Goal: Use online tool/utility: Utilize a website feature to perform a specific function

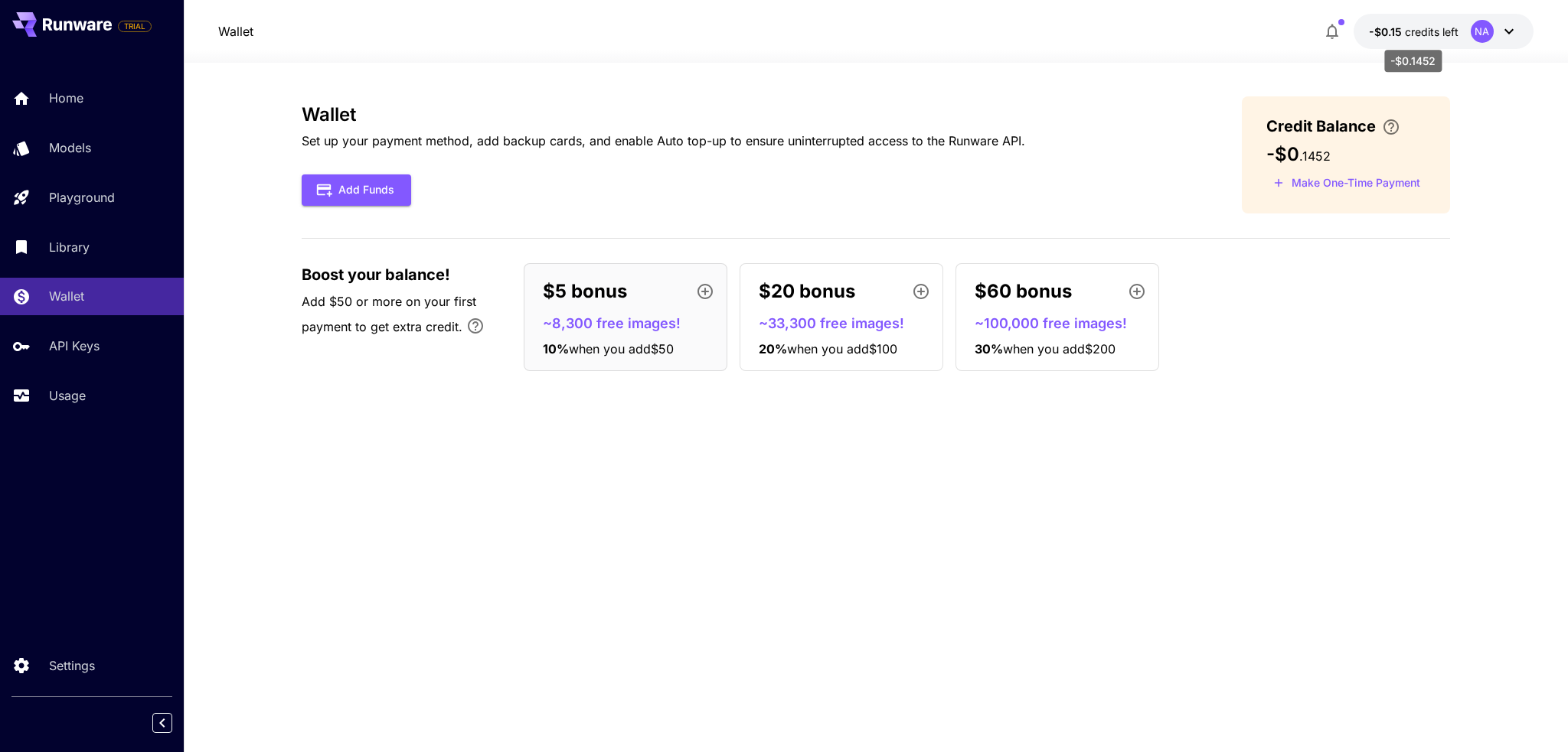
click at [1391, 33] on span "-$0.15" at bounding box center [1386, 31] width 36 height 13
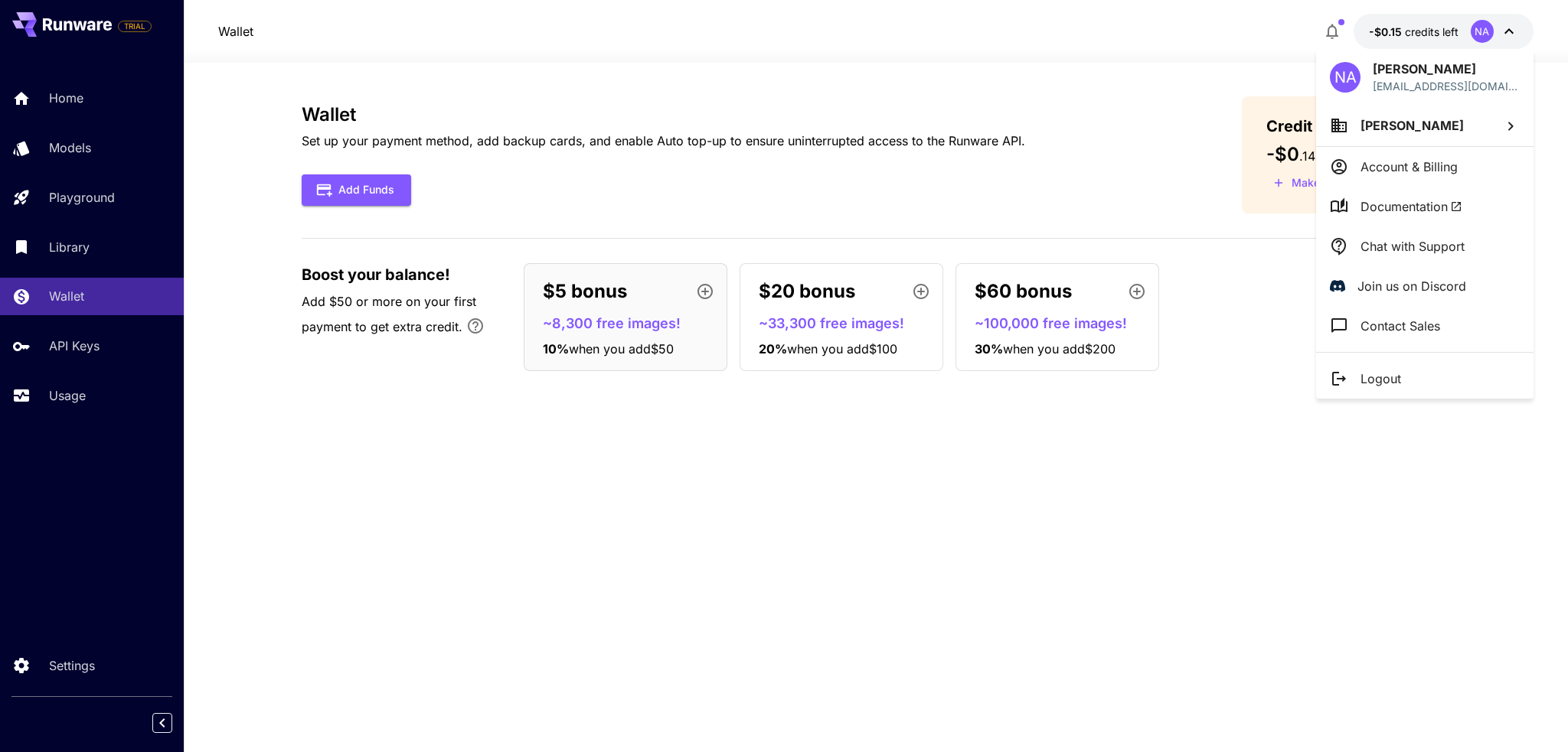
click at [890, 487] on div at bounding box center [784, 376] width 1568 height 752
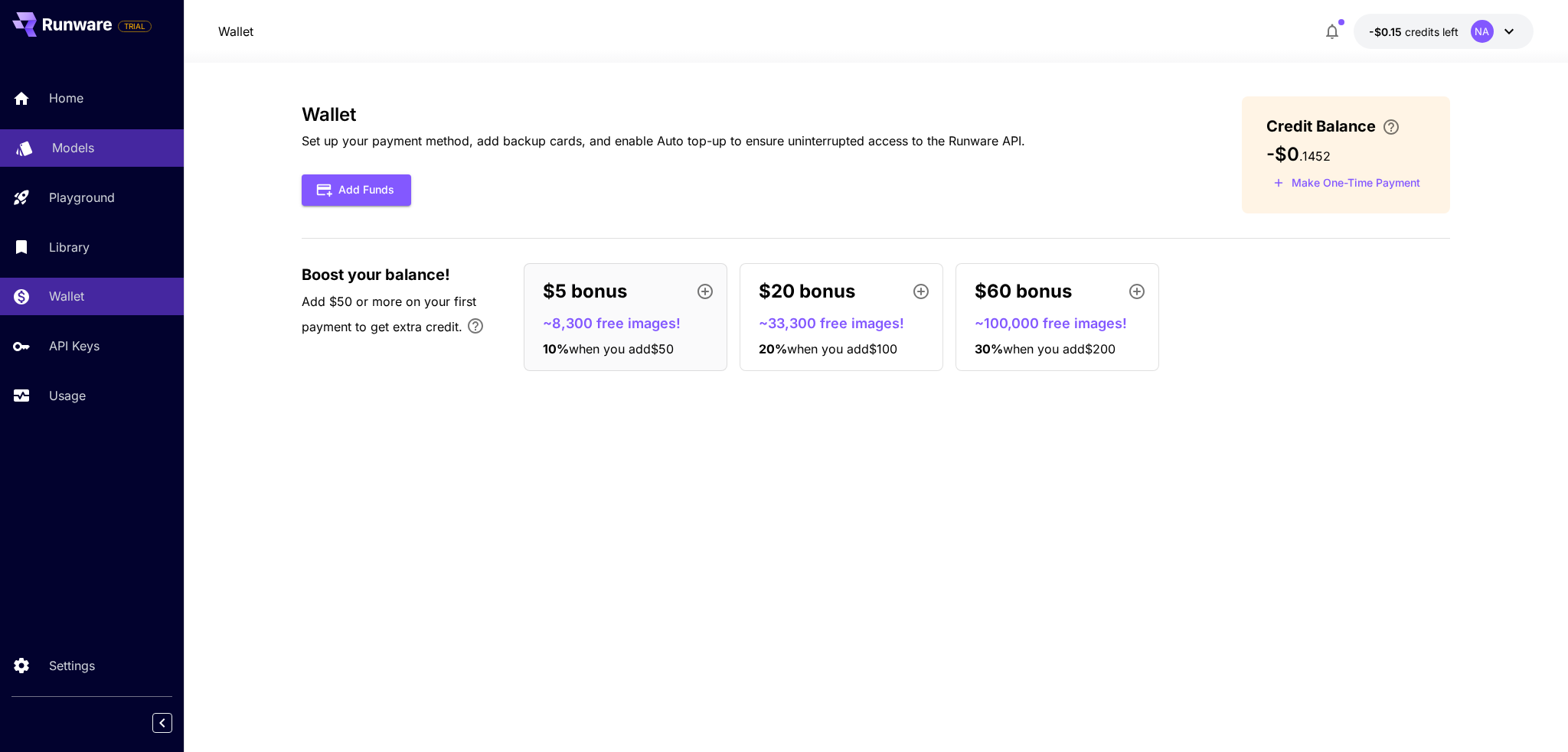
click at [98, 152] on div "Models" at bounding box center [111, 147] width 119 height 18
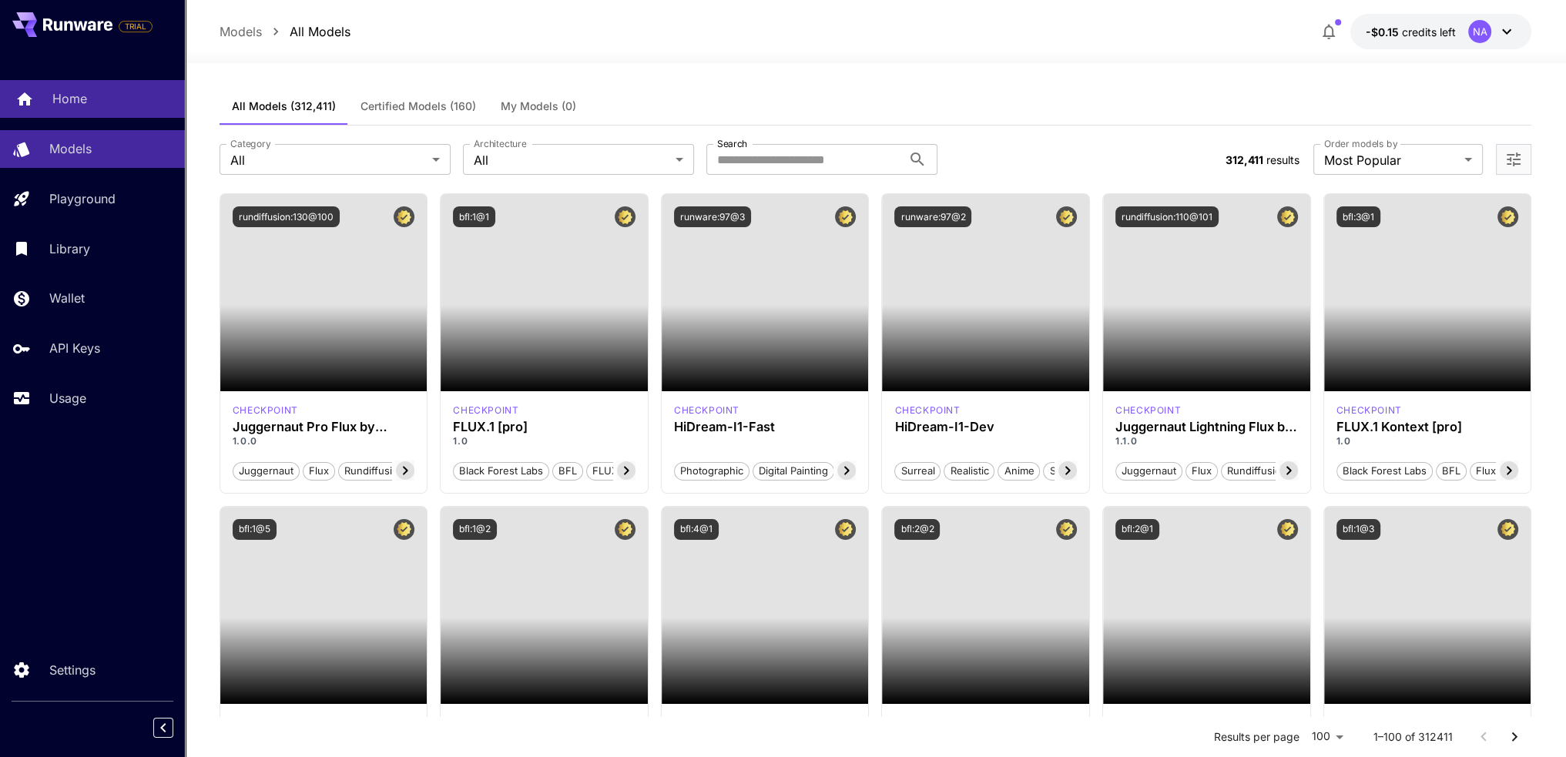
click at [92, 95] on div "Home" at bounding box center [112, 98] width 120 height 18
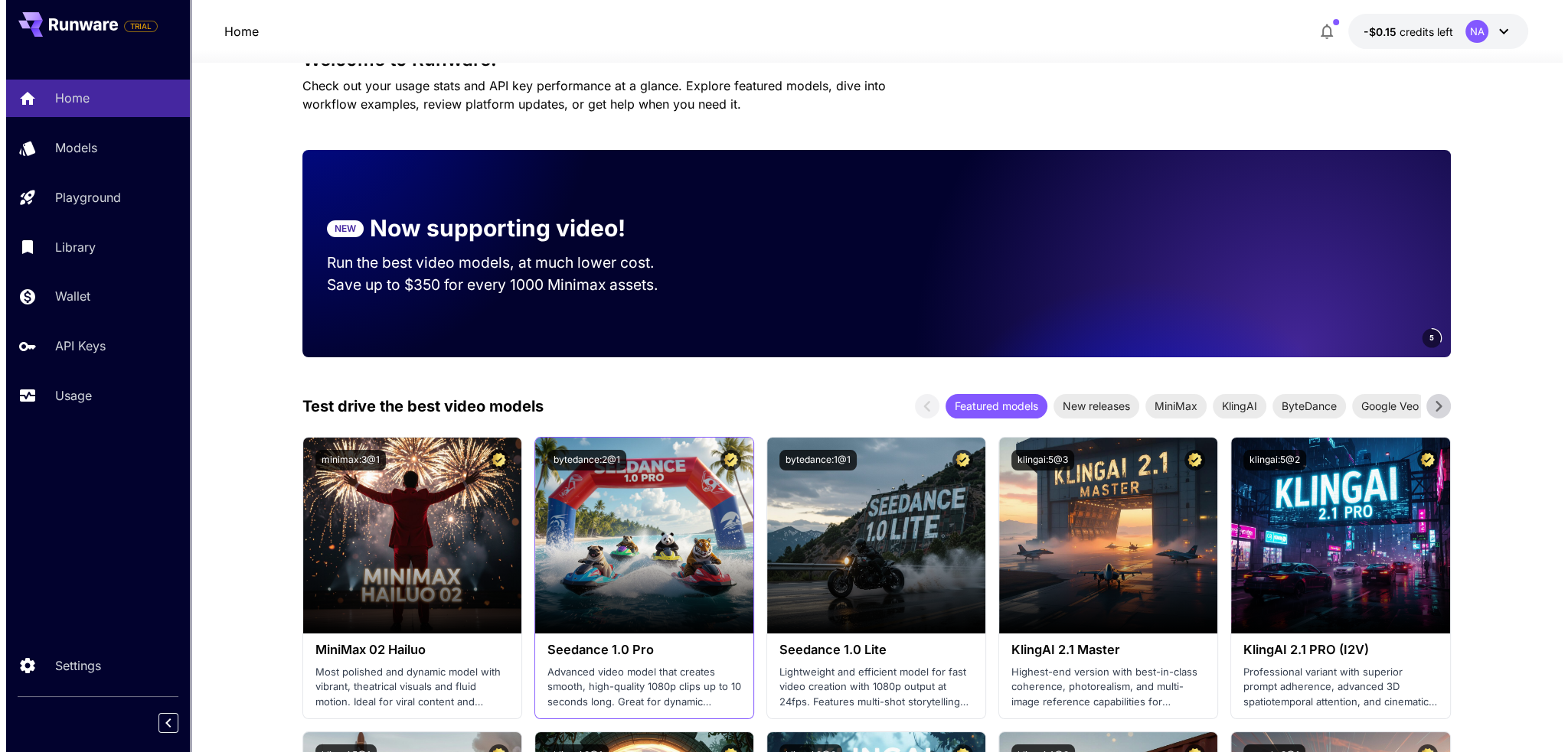
scroll to position [382, 0]
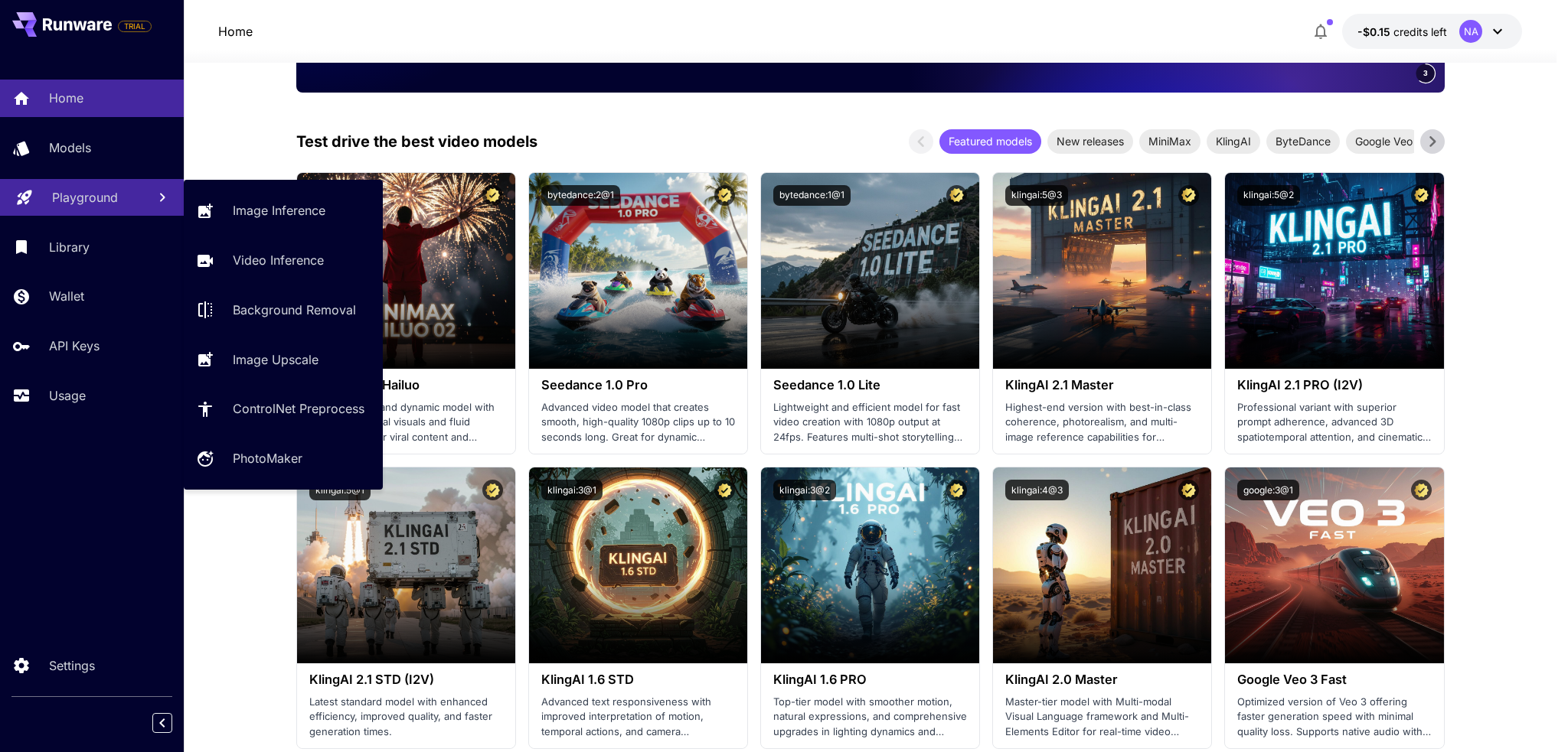
click at [118, 194] on div "Playground" at bounding box center [92, 197] width 82 height 18
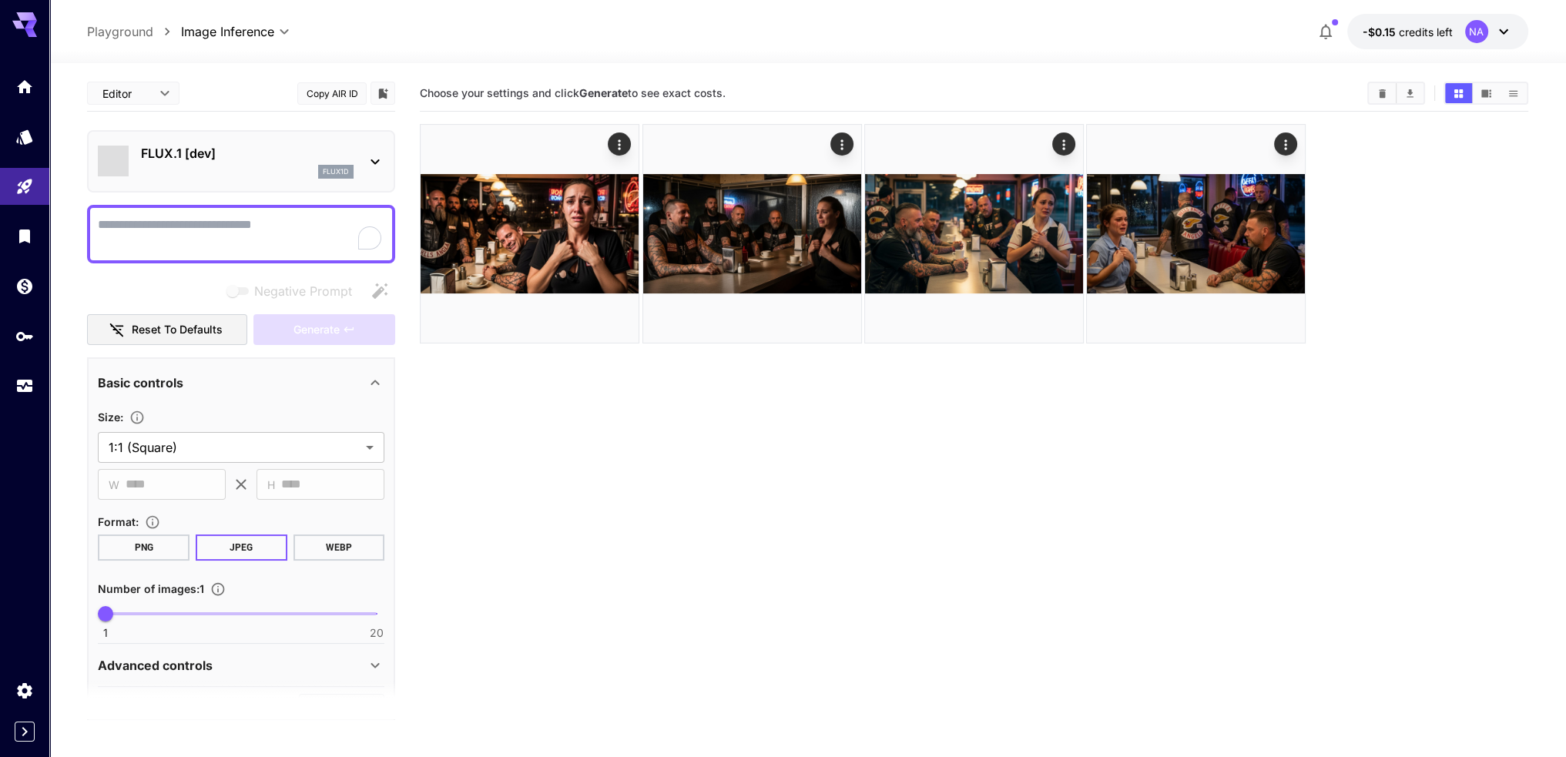
click at [381, 161] on icon at bounding box center [375, 162] width 18 height 18
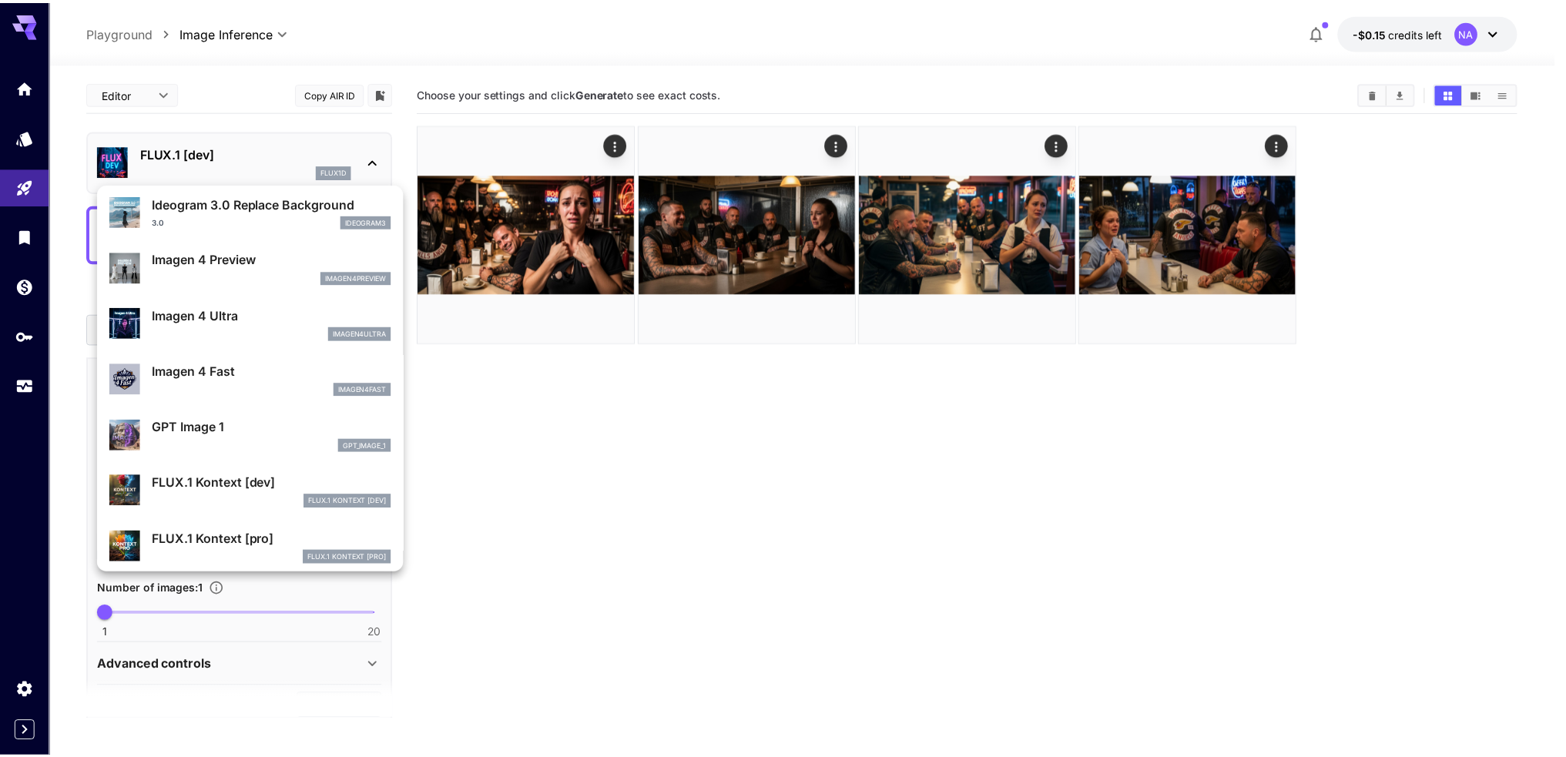
scroll to position [619, 0]
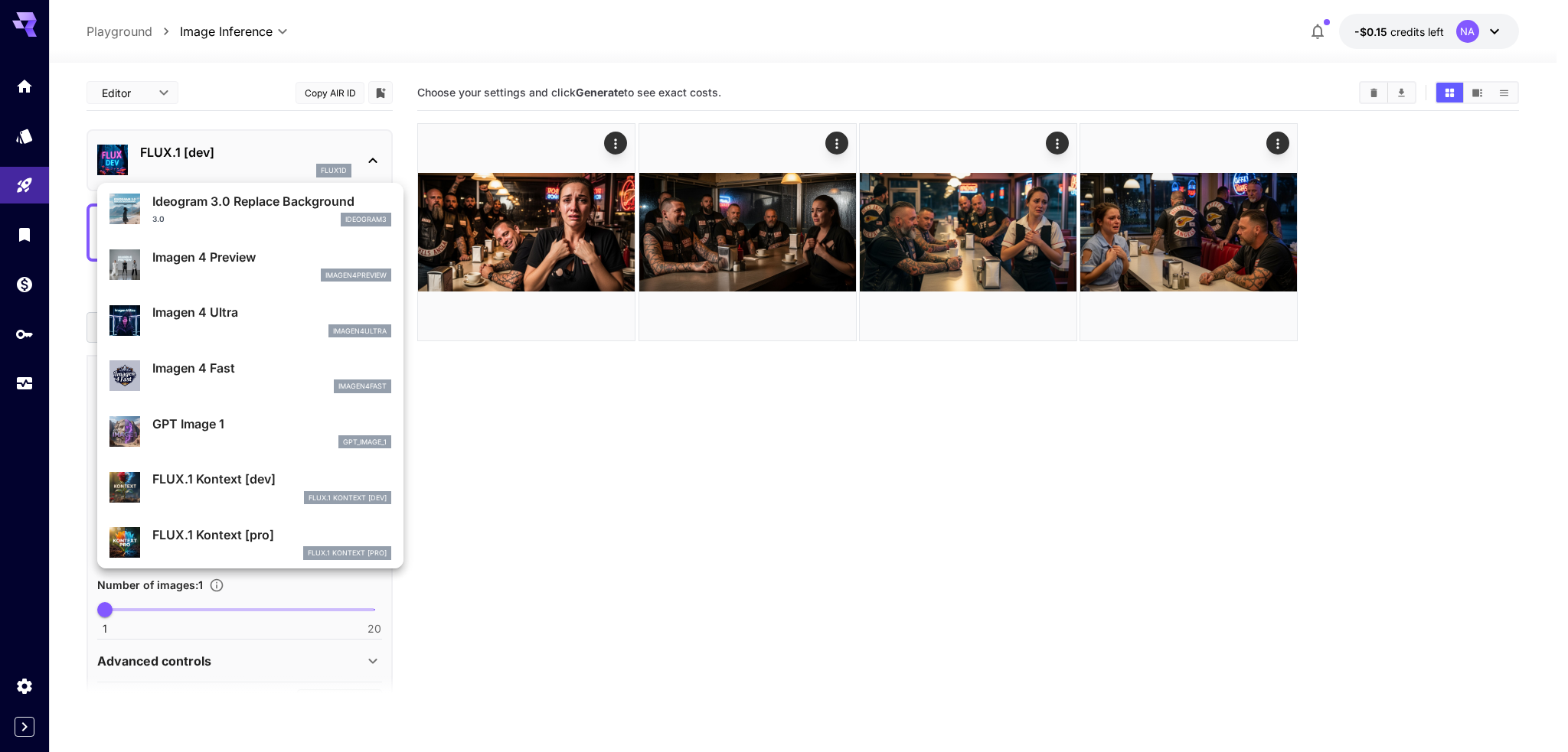
click at [235, 300] on div "Imagen 4 Ultra imagen4ultra" at bounding box center [249, 320] width 281 height 47
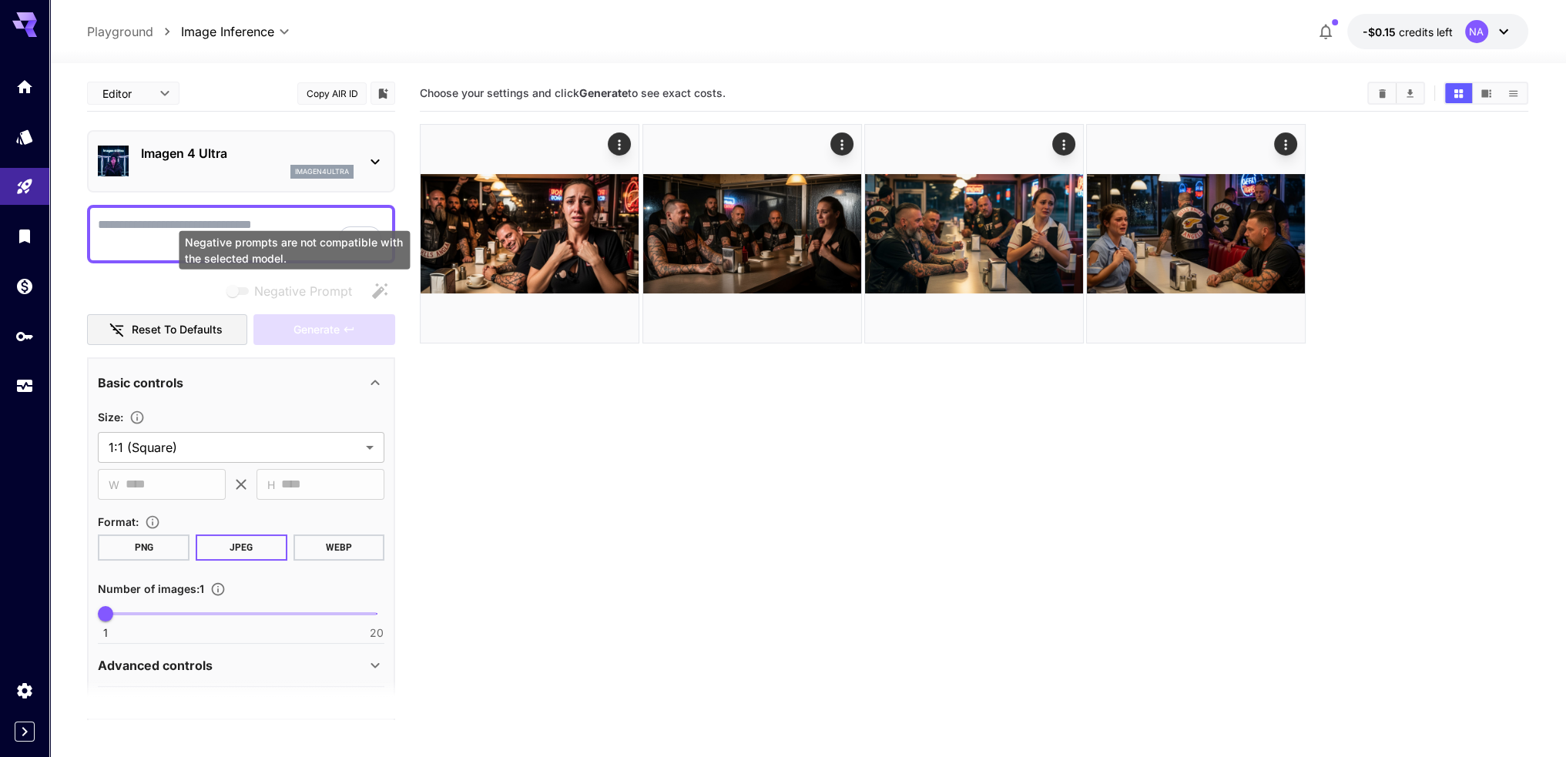
click at [250, 231] on div "Negative prompts are not compatible with the selected model." at bounding box center [294, 250] width 231 height 39
click at [136, 221] on textarea "Negative Prompt" at bounding box center [241, 234] width 287 height 37
paste textarea "**********"
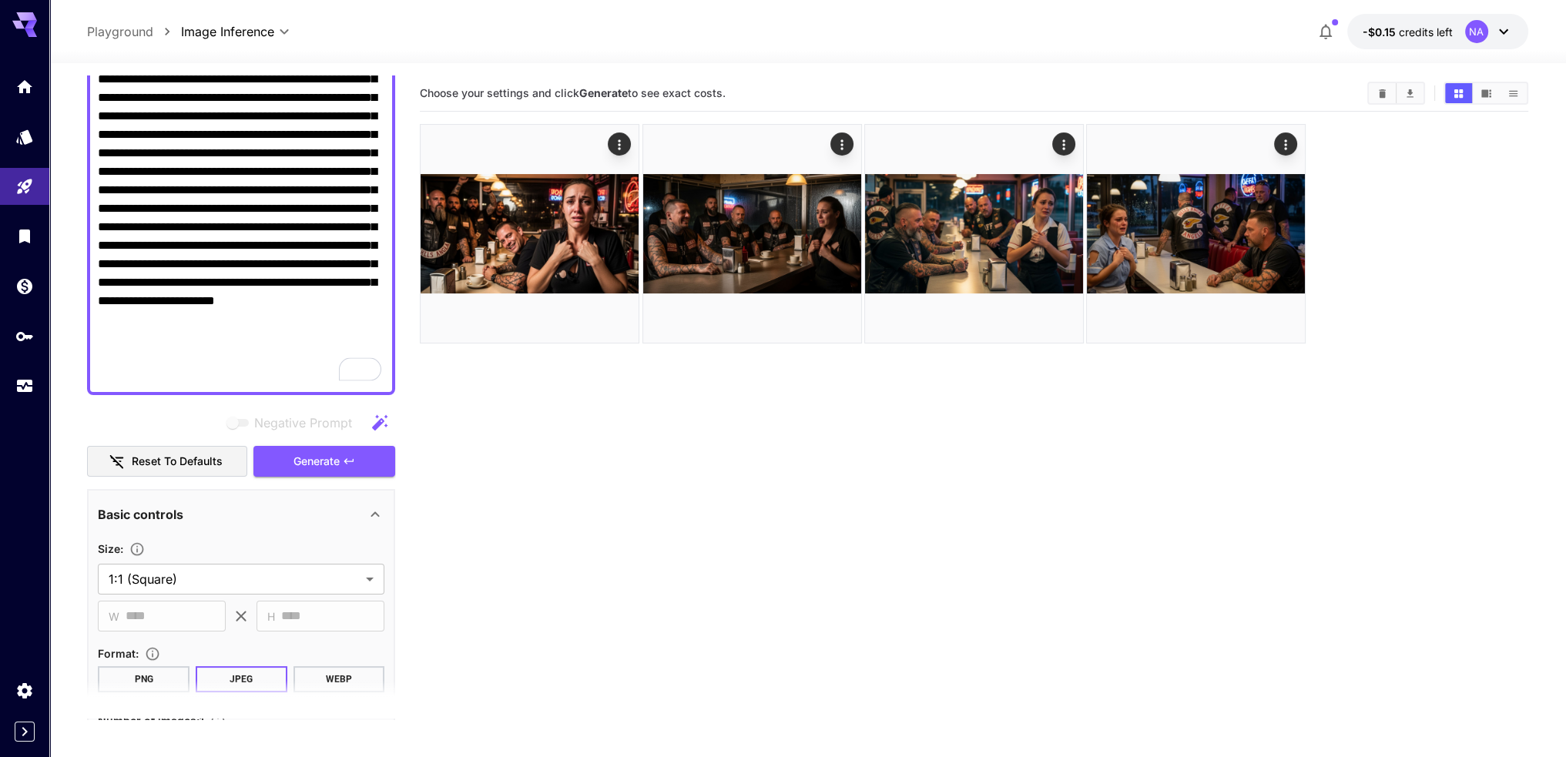
scroll to position [385, 0]
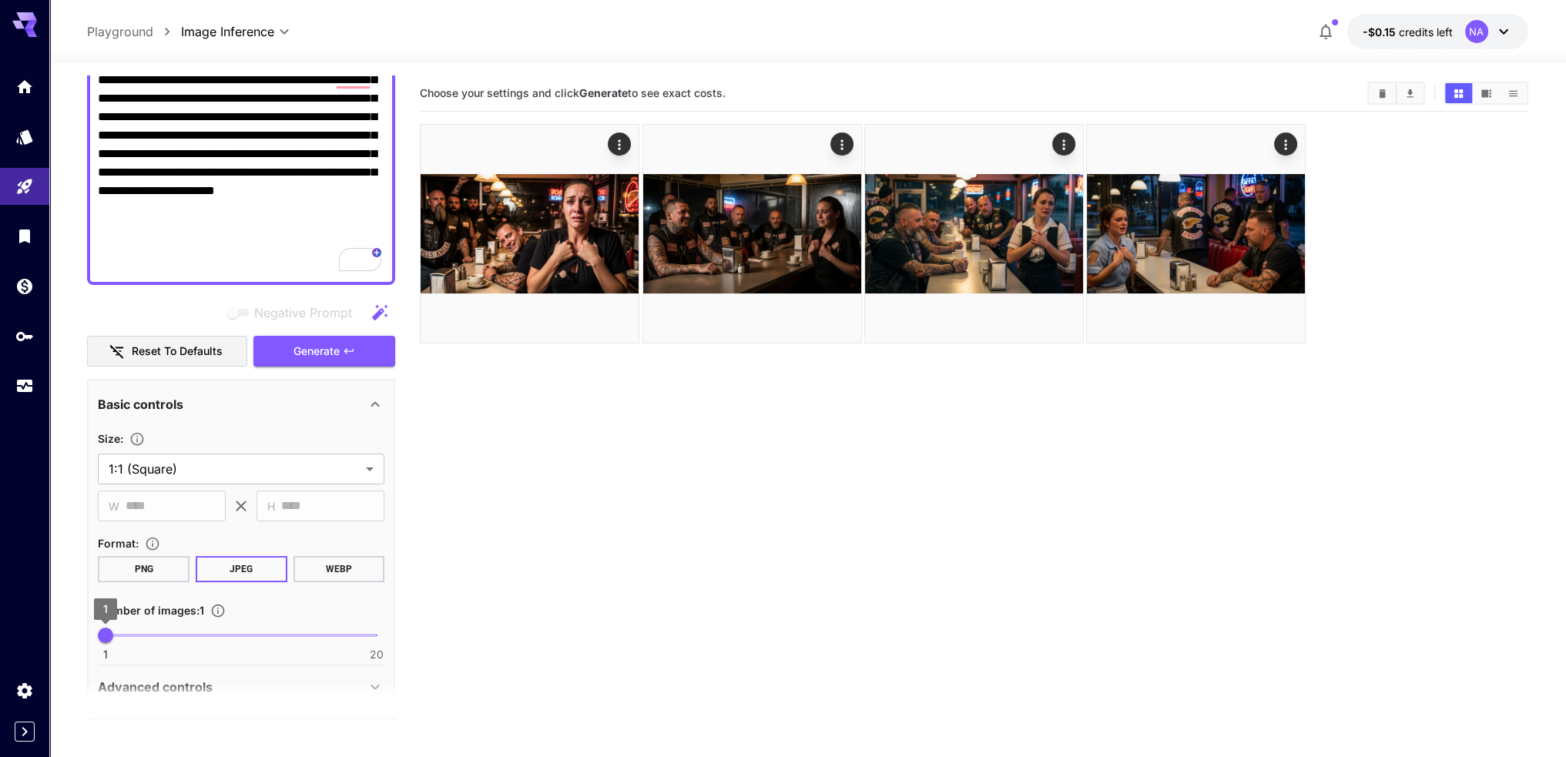
type textarea "**********"
click at [123, 636] on span "2" at bounding box center [119, 635] width 15 height 15
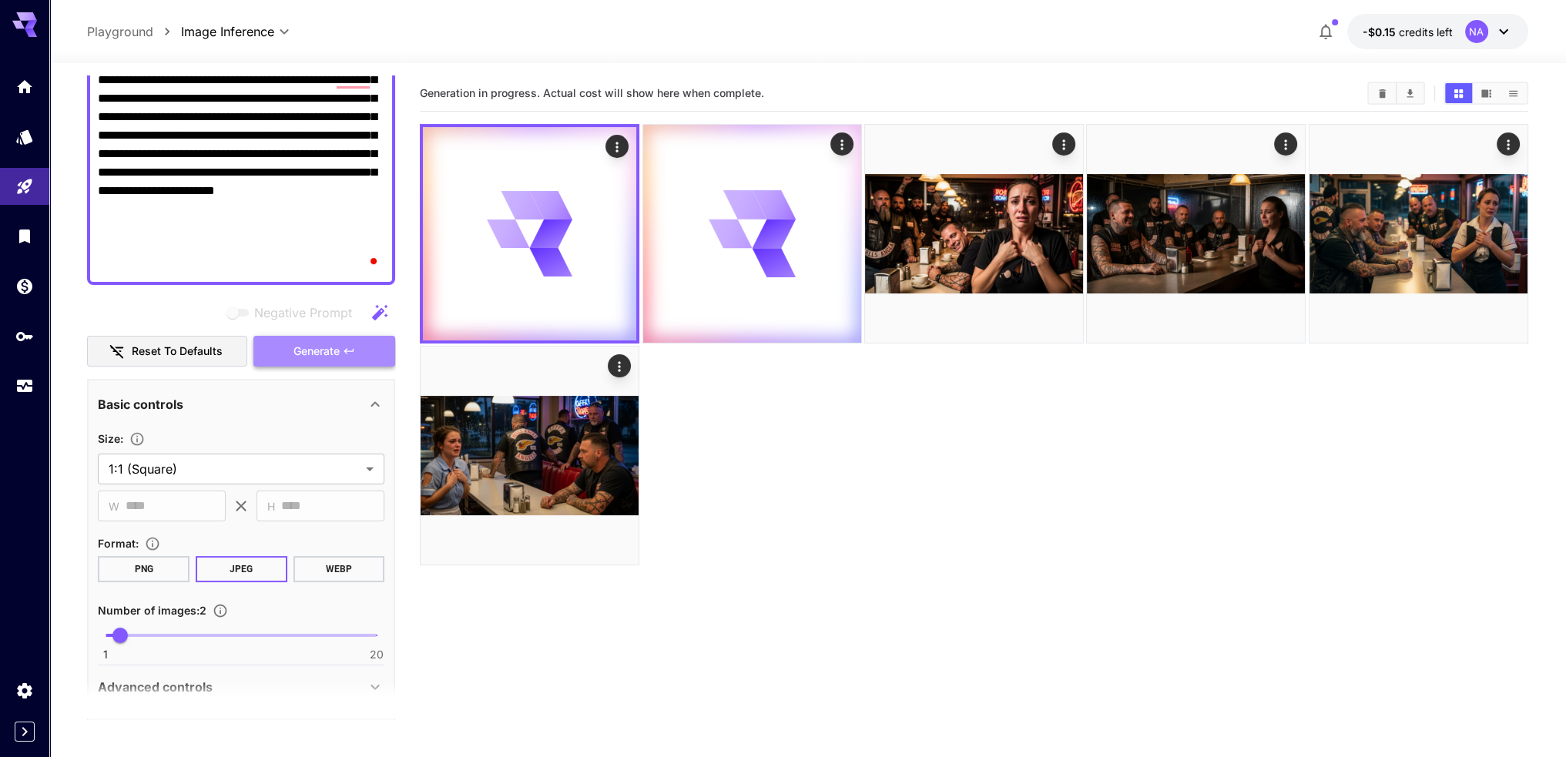
click at [369, 350] on button "Generate" at bounding box center [324, 352] width 142 height 32
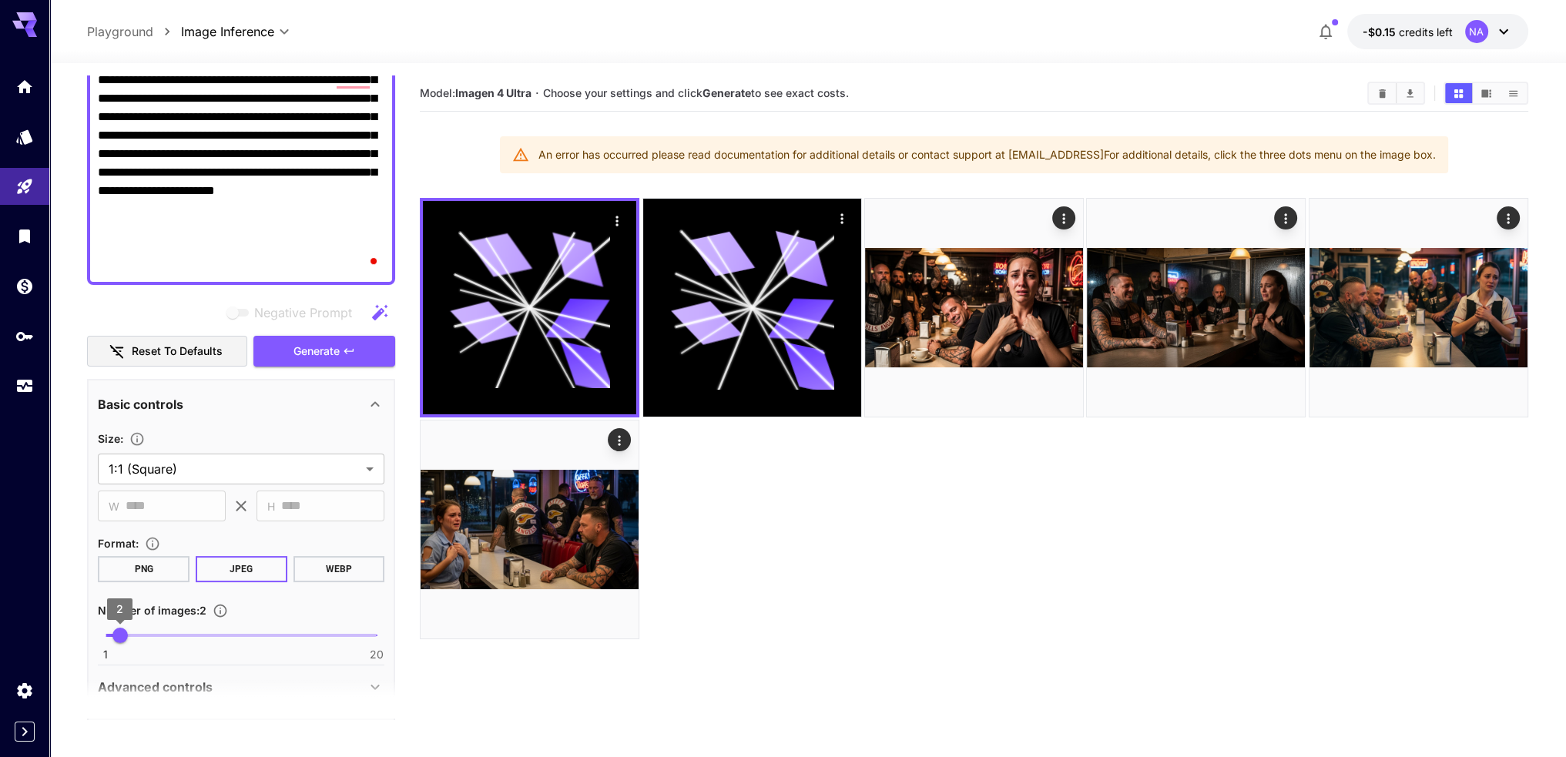
type input "*"
drag, startPoint x: 120, startPoint y: 641, endPoint x: 22, endPoint y: 637, distance: 97.9
click at [22, 637] on div "**********" at bounding box center [783, 439] width 1566 height 879
click at [156, 568] on button "PNG" at bounding box center [144, 569] width 92 height 26
click at [290, 353] on button "Generate" at bounding box center [324, 352] width 142 height 32
